Goal: Transaction & Acquisition: Purchase product/service

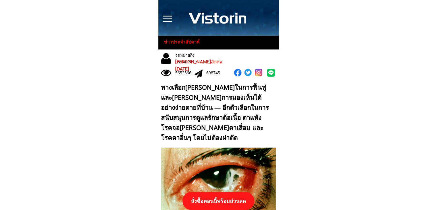
click at [228, 199] on p "สั่งซื้อตอนนี้พร้อมส่วนลด" at bounding box center [219, 201] width 72 height 18
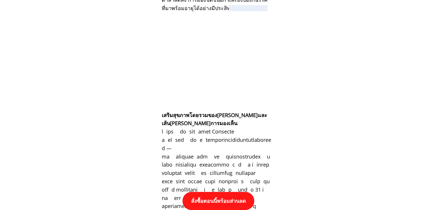
scroll to position [5970, 0]
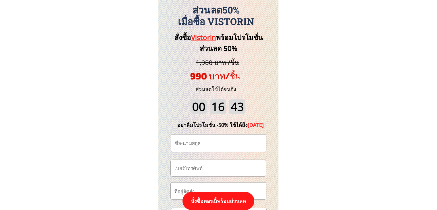
click at [200, 168] on input "tel" at bounding box center [218, 168] width 91 height 16
paste input "https://[DOMAIN_NAME]/3P89kz?fbclid={fbclid}&utm_campaign={{[DOMAIN_NAME]}}&utm…"
type input "https://[DOMAIN_NAME]/3P89kz?fbclid={fbclid}&utm_campaign={{[DOMAIN_NAME]}}&utm…"
click at [200, 168] on input "https://[DOMAIN_NAME]/3P89kz?fbclid={fbclid}&utm_campaign={{[DOMAIN_NAME]}}&utm…" at bounding box center [218, 168] width 91 height 16
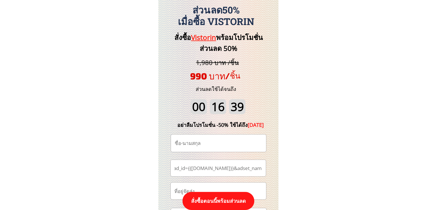
click at [200, 168] on input "https://[DOMAIN_NAME]/3P89kz?fbclid={fbclid}&utm_campaign={{[DOMAIN_NAME]}}&utm…" at bounding box center [218, 168] width 91 height 16
click at [241, 169] on input "https://[DOMAIN_NAME]/3P89kz?fbclid={fbclid}&utm_campaign={{[DOMAIN_NAME]}}&utm…" at bounding box center [218, 168] width 91 height 16
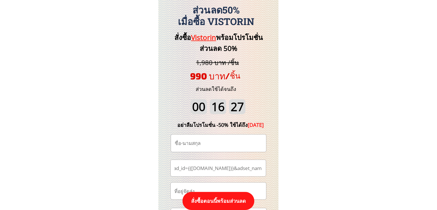
click at [241, 169] on input "https://[DOMAIN_NAME]/3P89kz?fbclid={fbclid}&utm_campaign={{[DOMAIN_NAME]}}&utm…" at bounding box center [218, 168] width 91 height 16
click at [225, 168] on input "tel" at bounding box center [218, 168] width 91 height 16
paste input "0649403005"
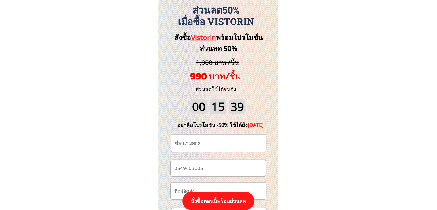
type input "0649403005"
click at [184, 145] on input "text" at bounding box center [218, 143] width 91 height 17
paste input "ลัดาวรรณ แสงสว่าง"
type input "ลัดาวรรณ แสงสว่าง"
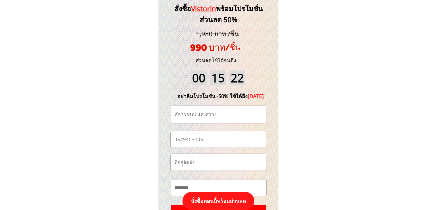
scroll to position [6027, 0]
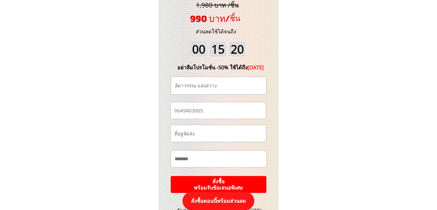
click at [259, 186] on p "สั่งซื้อ พร้อมรับข้อเสนอพิเศษ" at bounding box center [218, 184] width 96 height 17
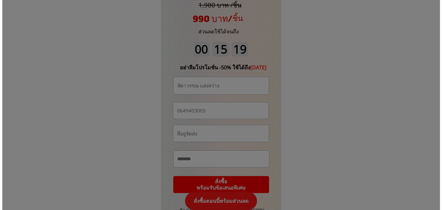
scroll to position [0, 0]
